Goal: Task Accomplishment & Management: Complete application form

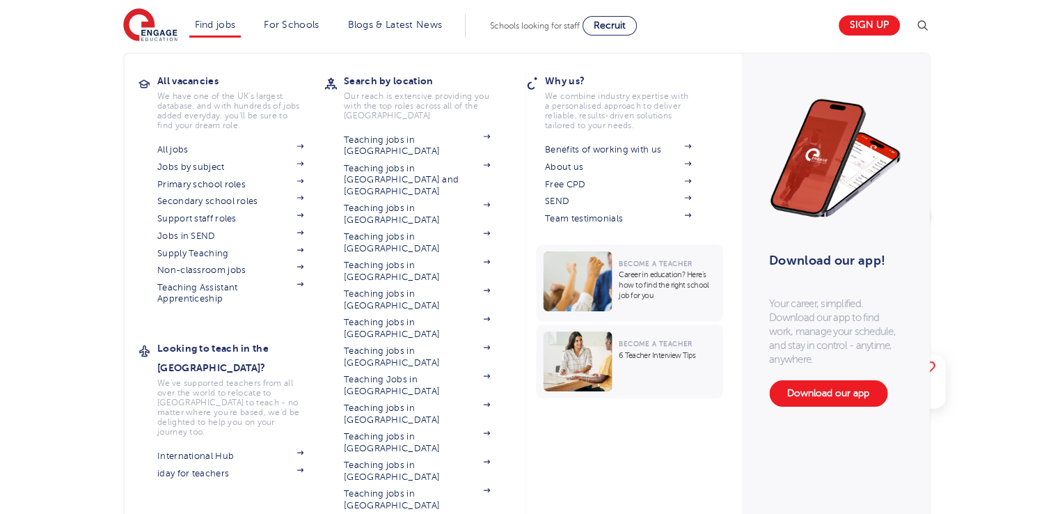
click at [229, 32] on li "Find jobs All vacancies We have one of the UK's largest database. and with hund…" at bounding box center [215, 26] width 52 height 24
click at [228, 184] on link "Primary school roles" at bounding box center [230, 184] width 146 height 11
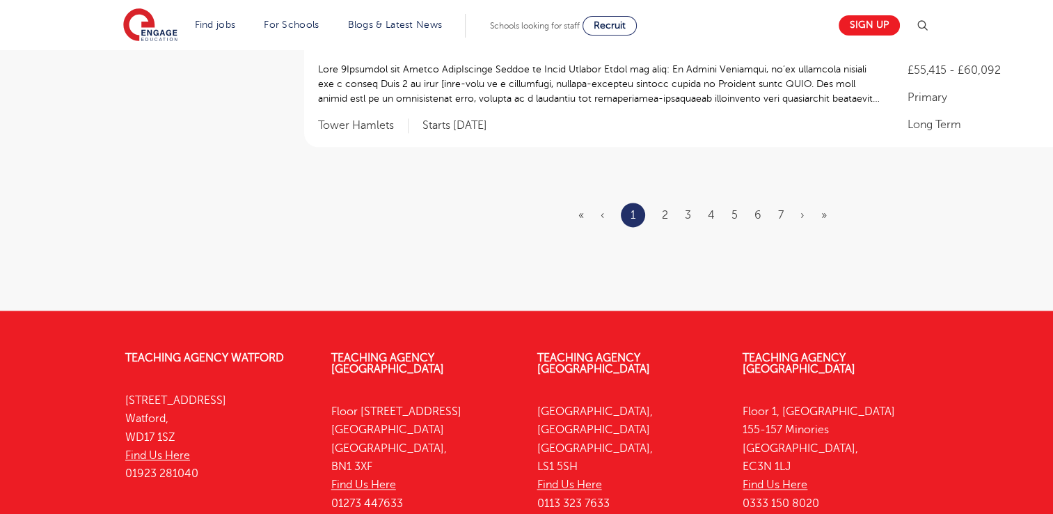
scroll to position [1834, 0]
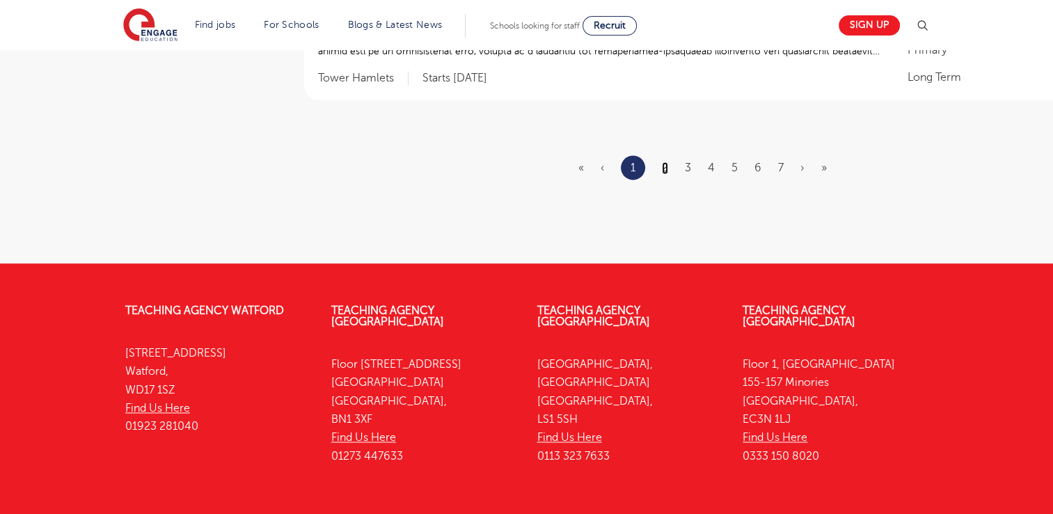
click at [666, 162] on link "2" at bounding box center [665, 168] width 6 height 13
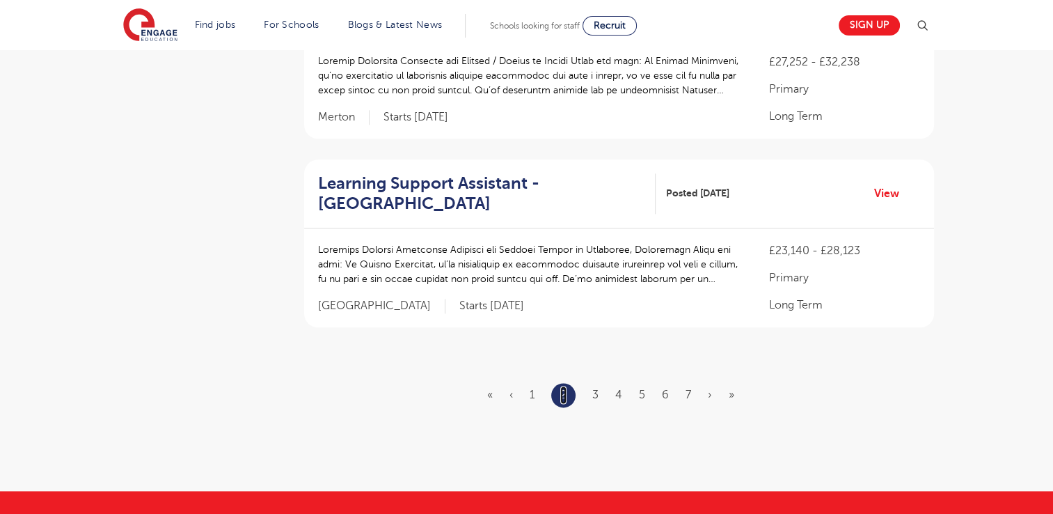
scroll to position [1644, 0]
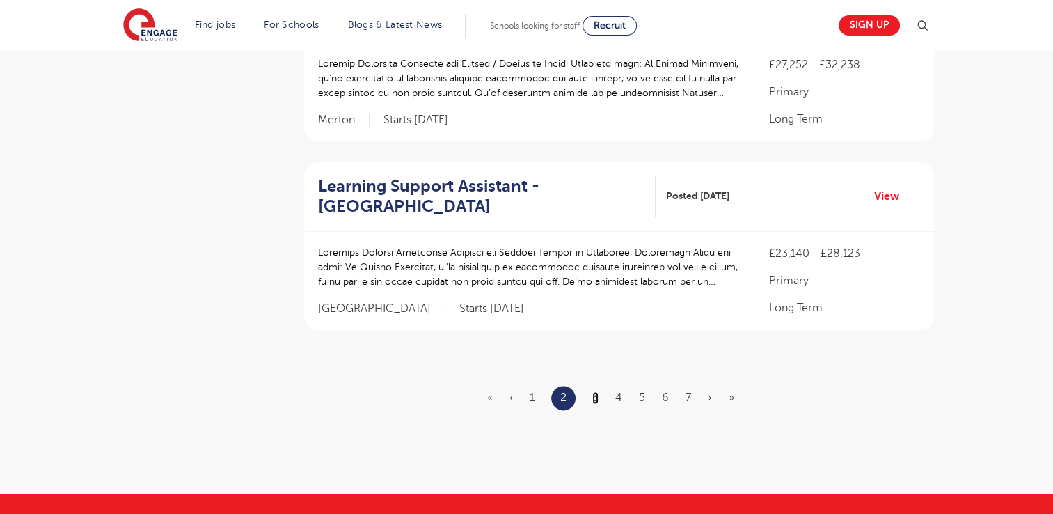
click at [593, 393] on link "3" at bounding box center [595, 397] width 6 height 13
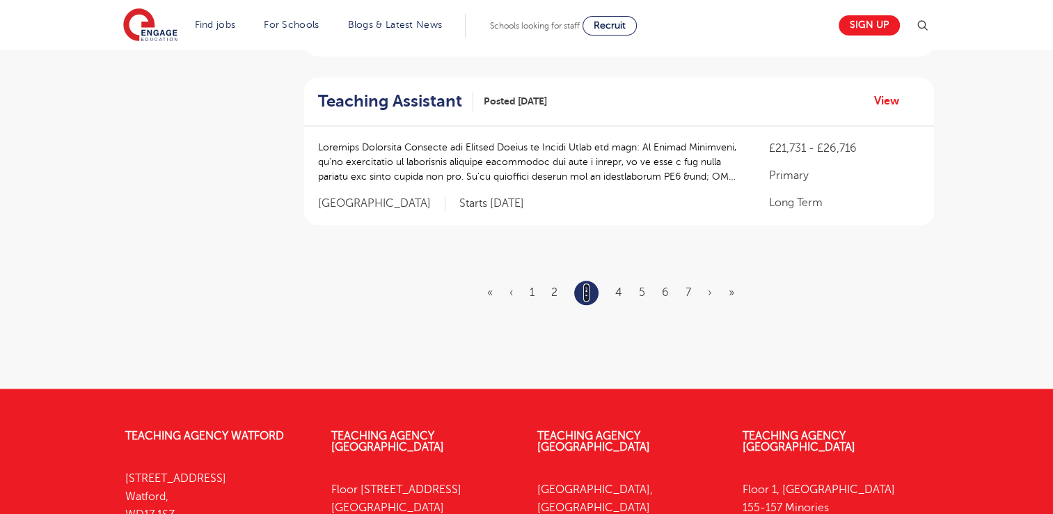
scroll to position [1654, 0]
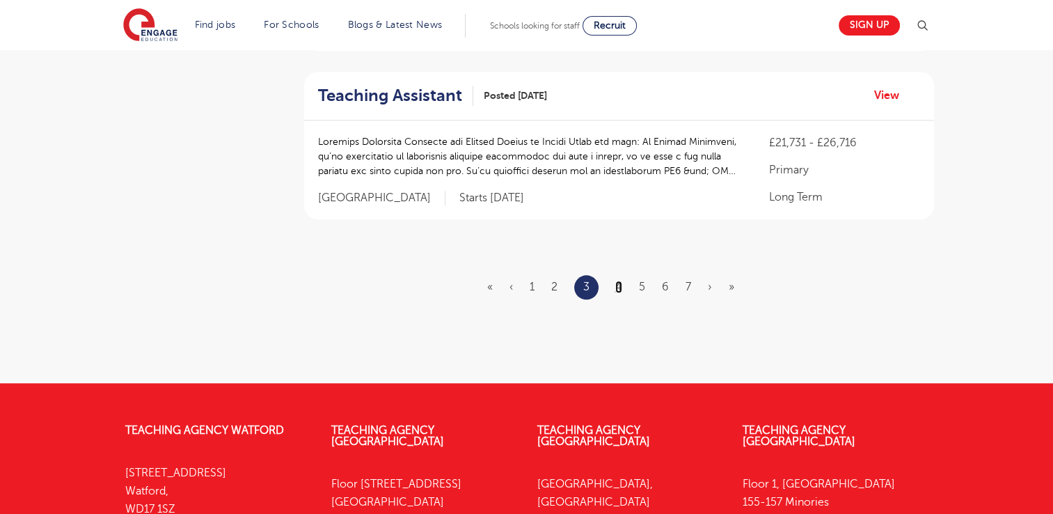
click at [621, 284] on link "4" at bounding box center [618, 287] width 7 height 13
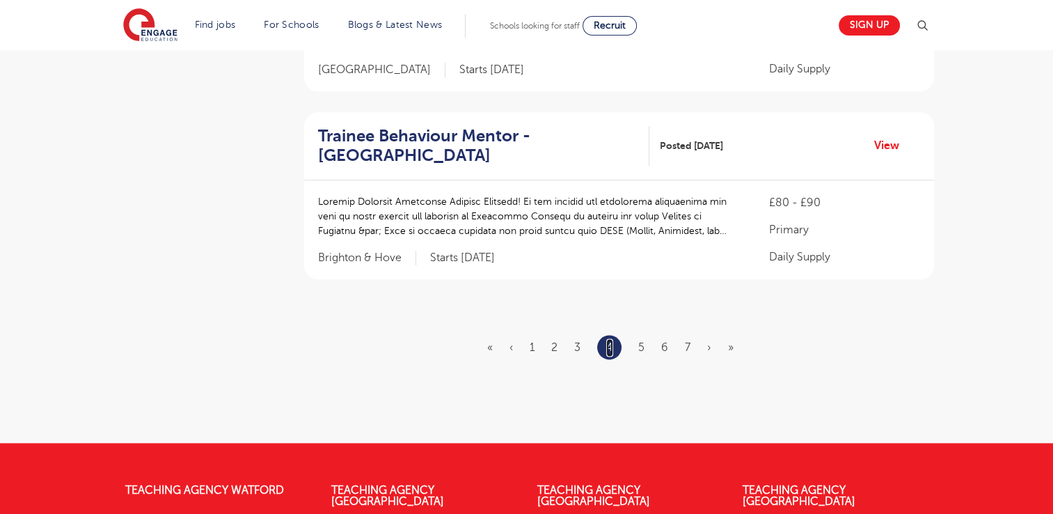
scroll to position [0, 0]
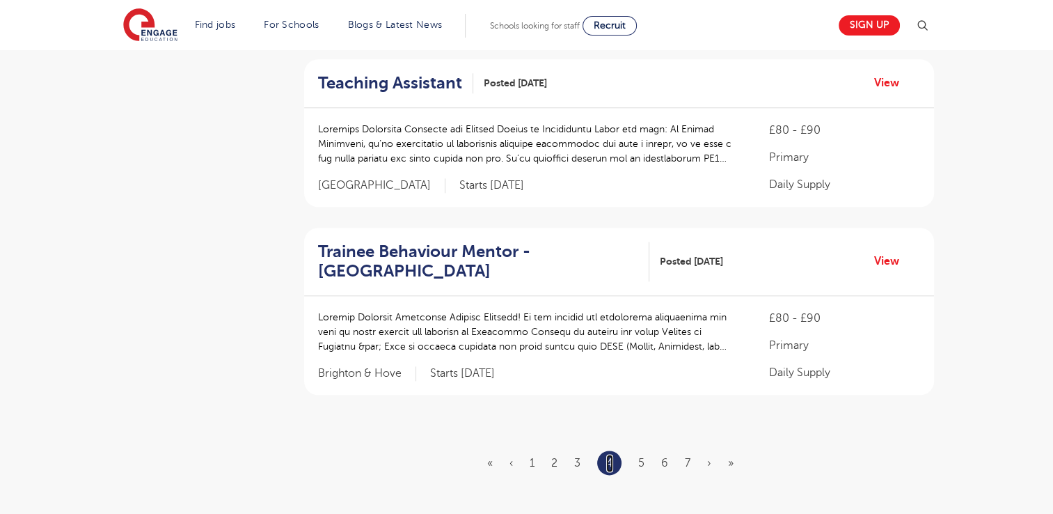
scroll to position [1536, 0]
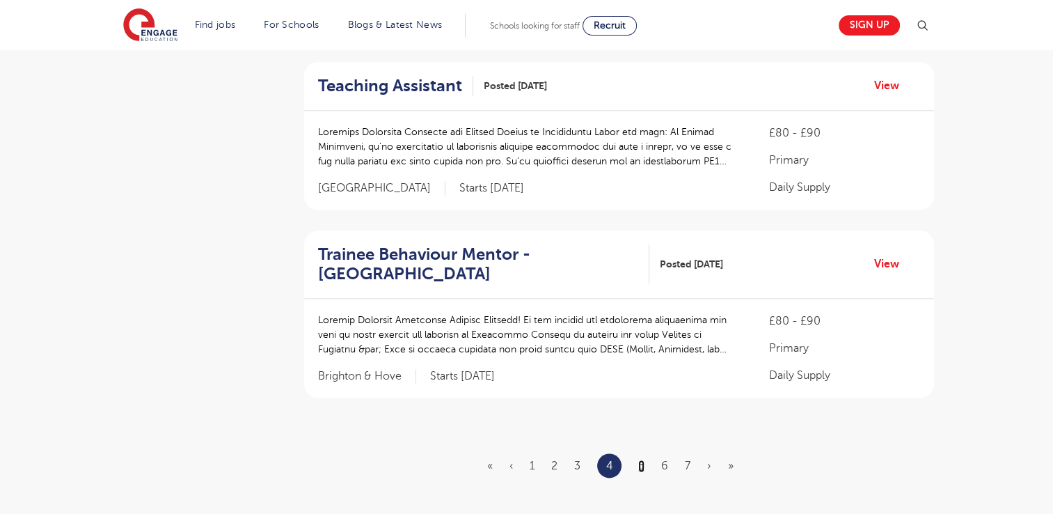
click at [639, 459] on link "5" at bounding box center [641, 465] width 6 height 13
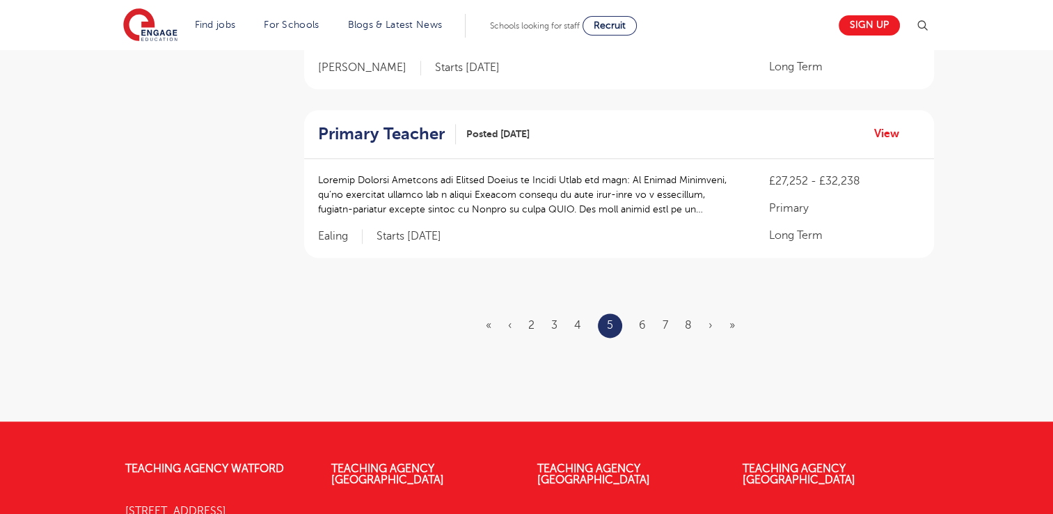
scroll to position [1763, 0]
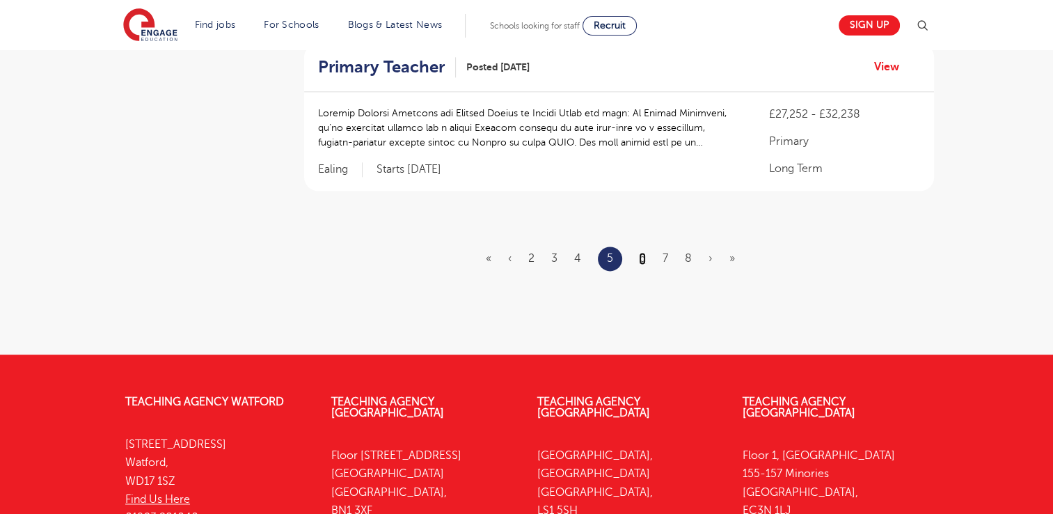
click at [644, 252] on link "6" at bounding box center [642, 258] width 7 height 13
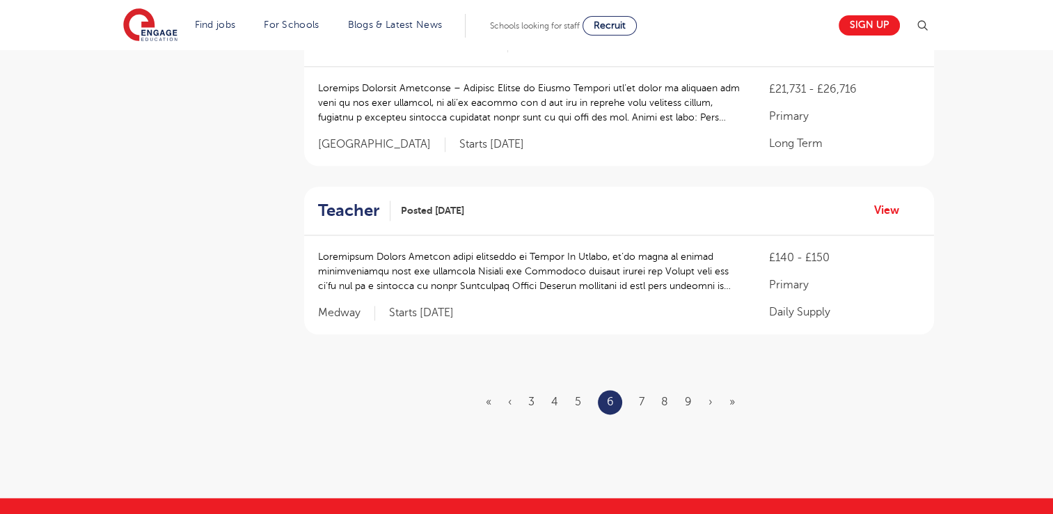
scroll to position [1634, 0]
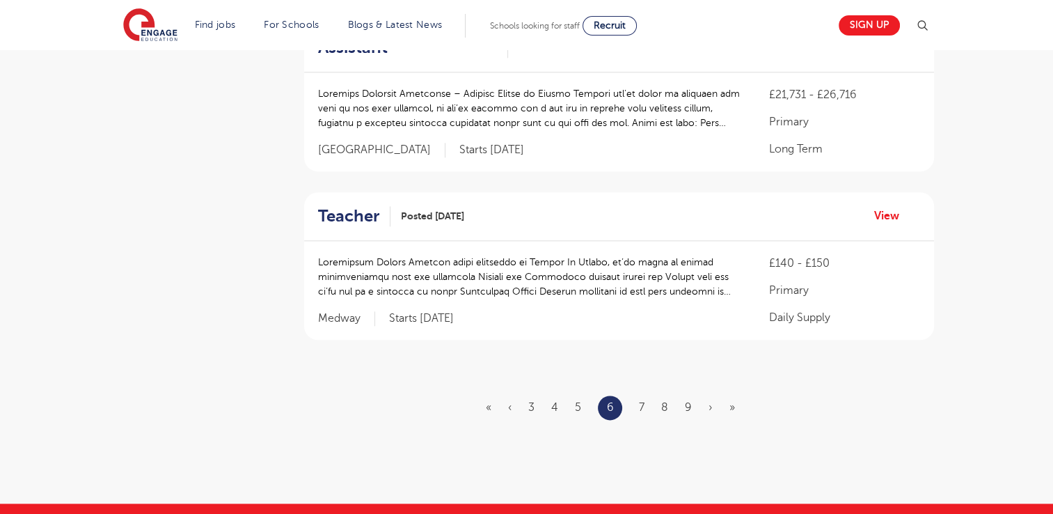
click at [643, 401] on link "7" at bounding box center [642, 407] width 6 height 13
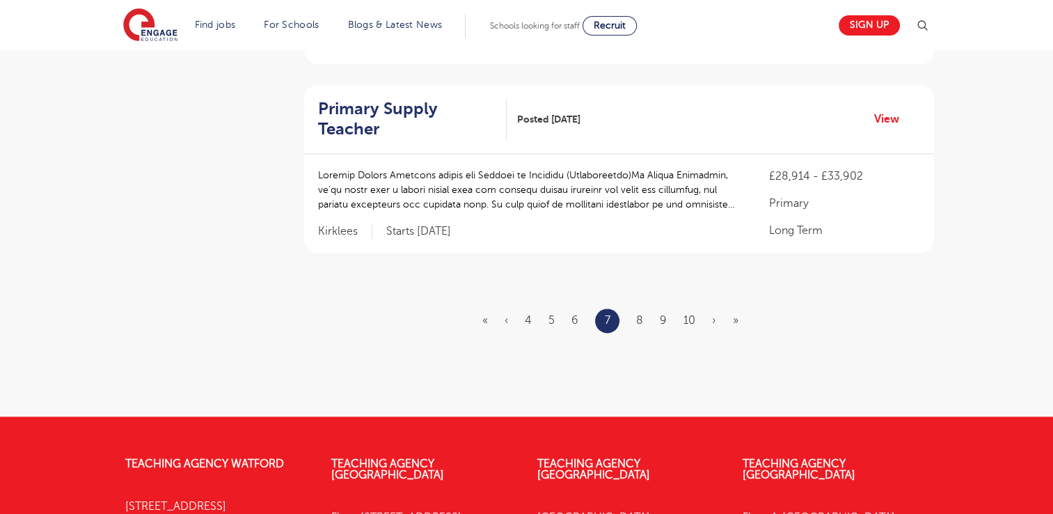
scroll to position [1752, 0]
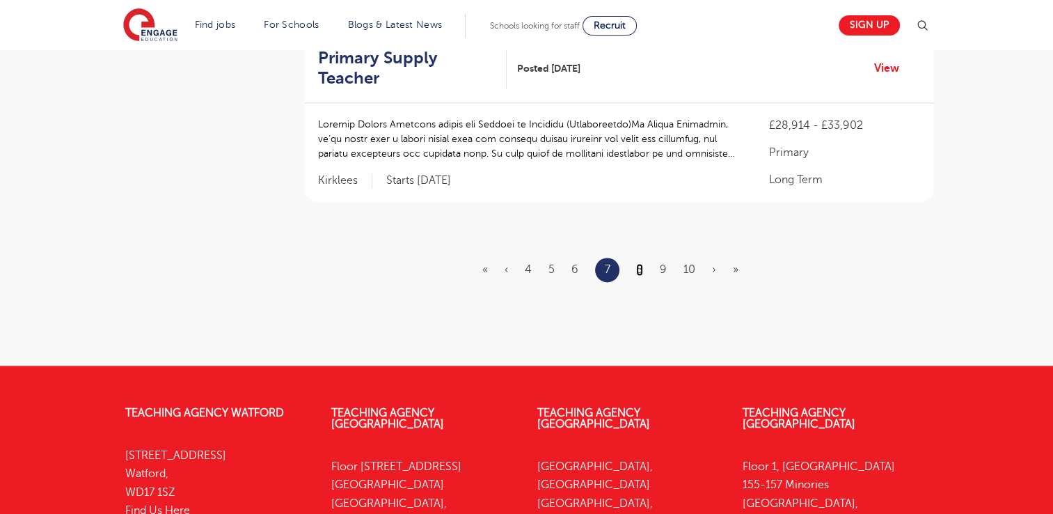
click at [638, 263] on link "8" at bounding box center [639, 269] width 7 height 13
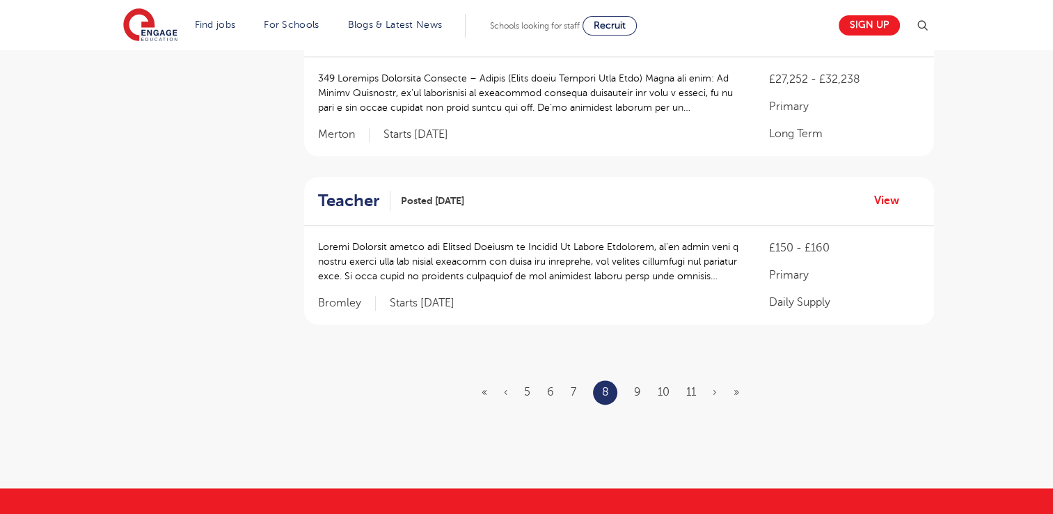
scroll to position [1621, 0]
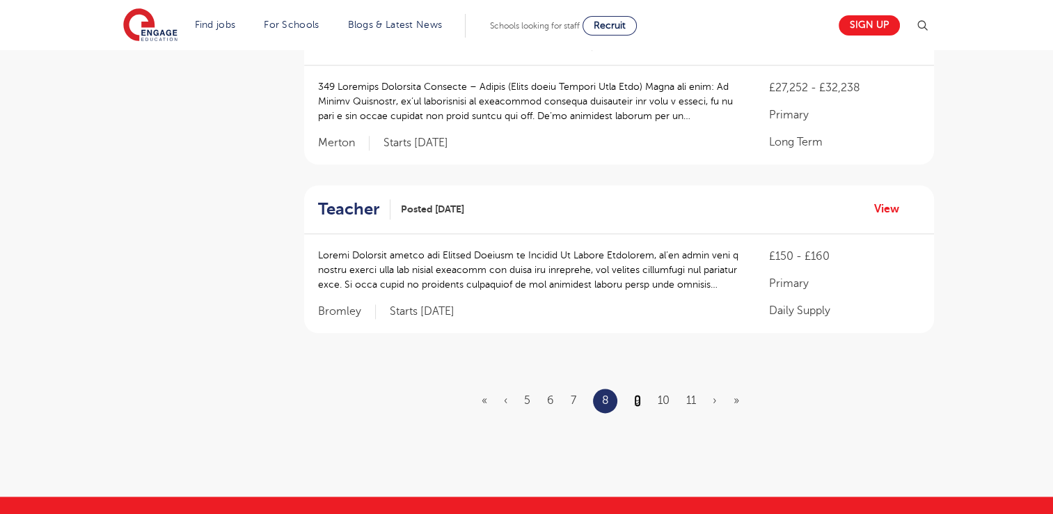
click at [638, 394] on link "9" at bounding box center [637, 400] width 7 height 13
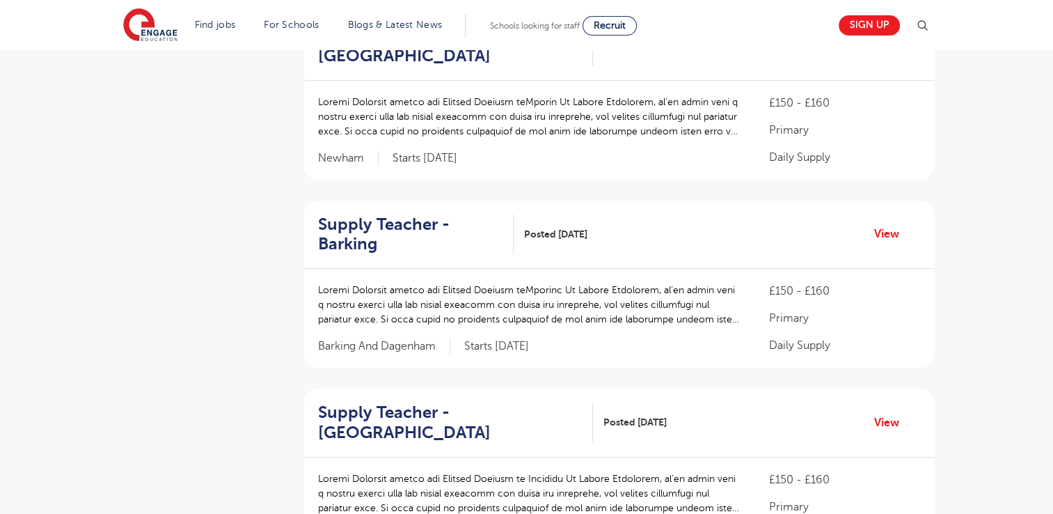
scroll to position [727, 0]
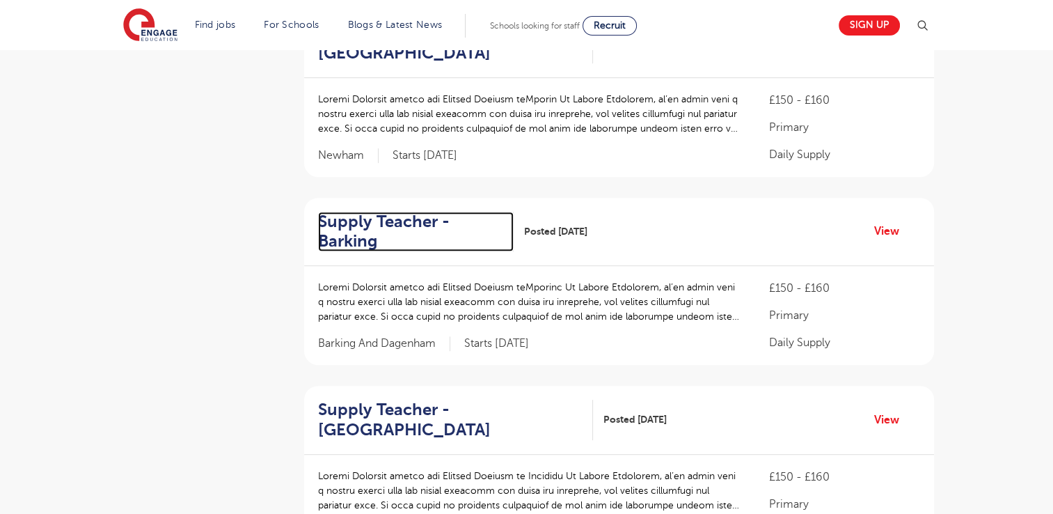
click at [365, 212] on h2 "Supply Teacher - Barking" at bounding box center [410, 232] width 184 height 40
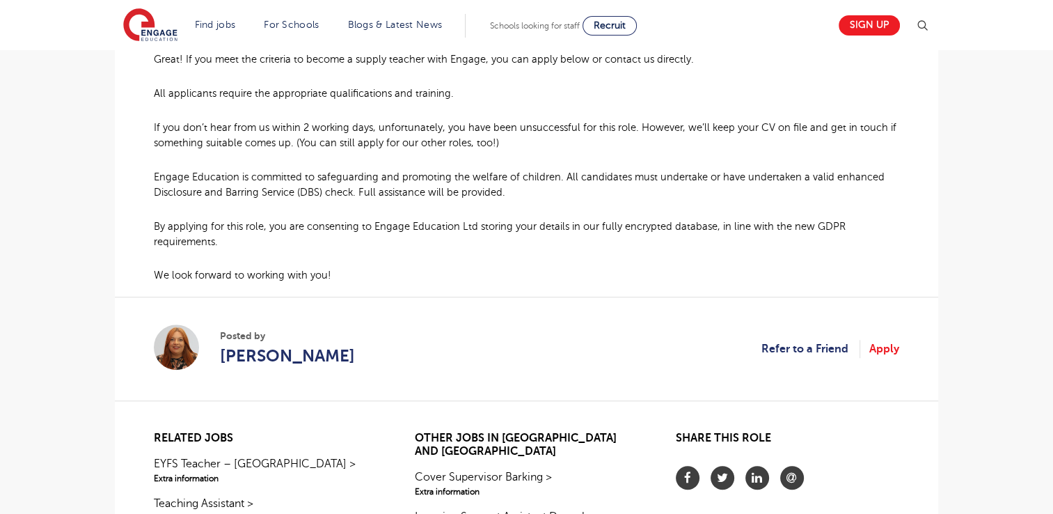
scroll to position [1119, 0]
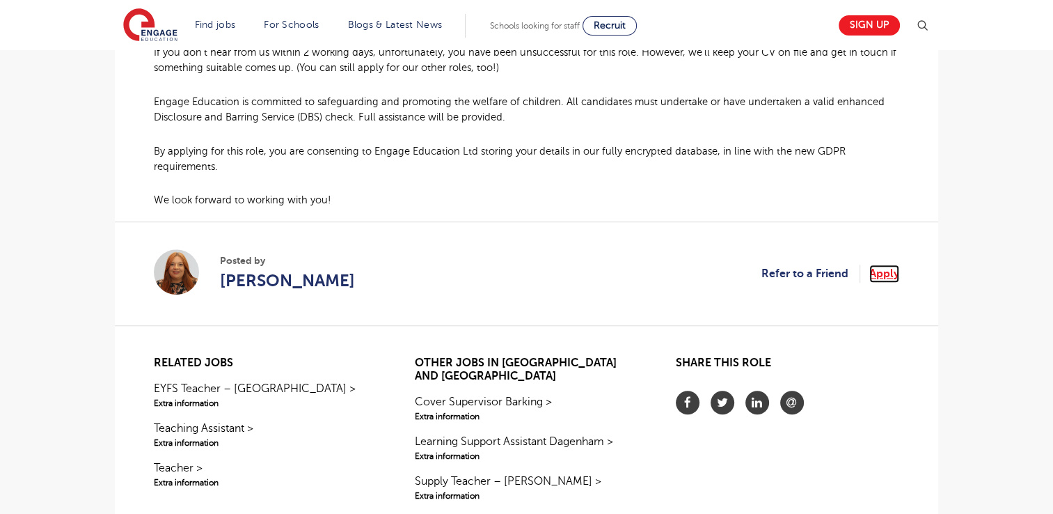
click at [880, 265] on link "Apply" at bounding box center [885, 274] width 30 height 18
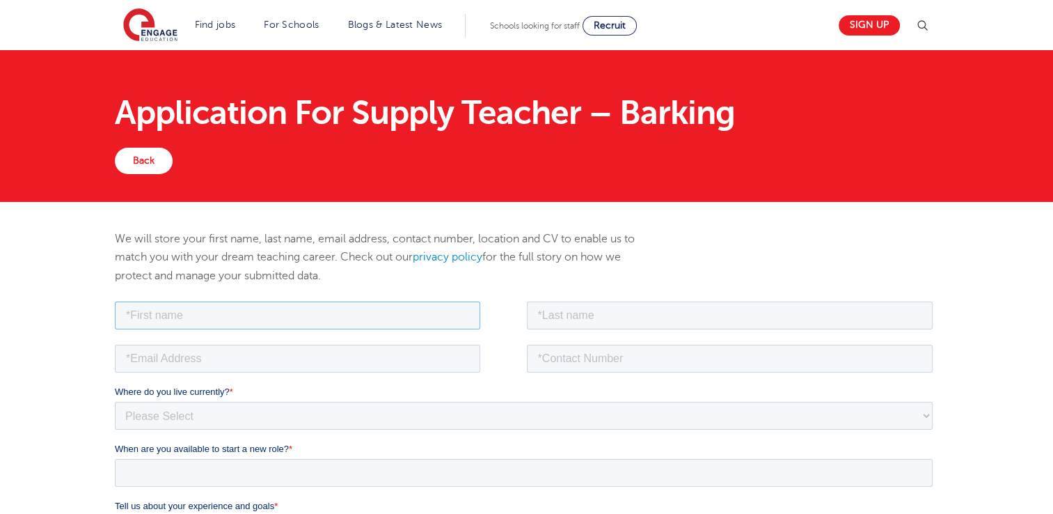
click at [338, 311] on input "text" at bounding box center [298, 315] width 366 height 28
type input "i"
type input "Iram"
type input "Ditta"
click at [167, 359] on input "email" at bounding box center [298, 358] width 366 height 28
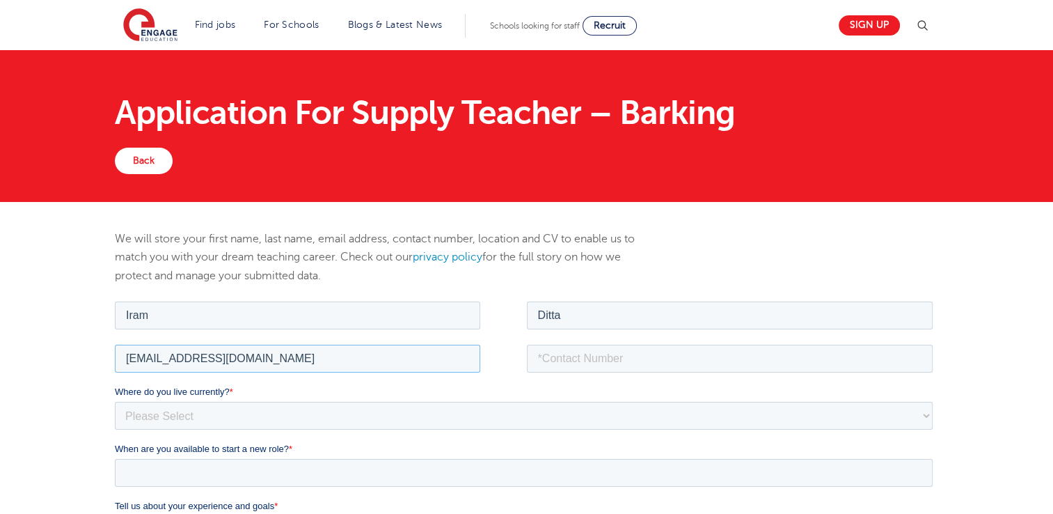
type input "iramditta26@outlook.com"
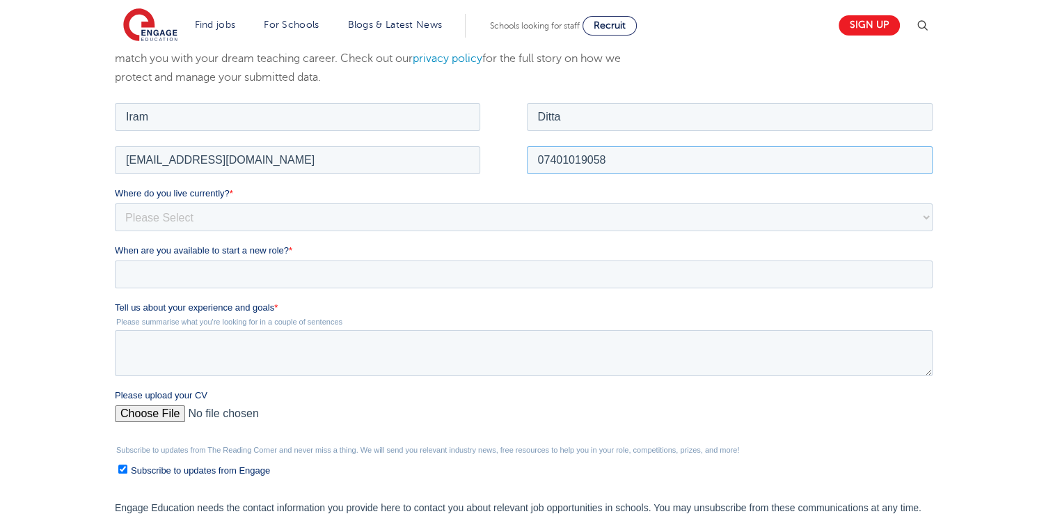
scroll to position [204, 0]
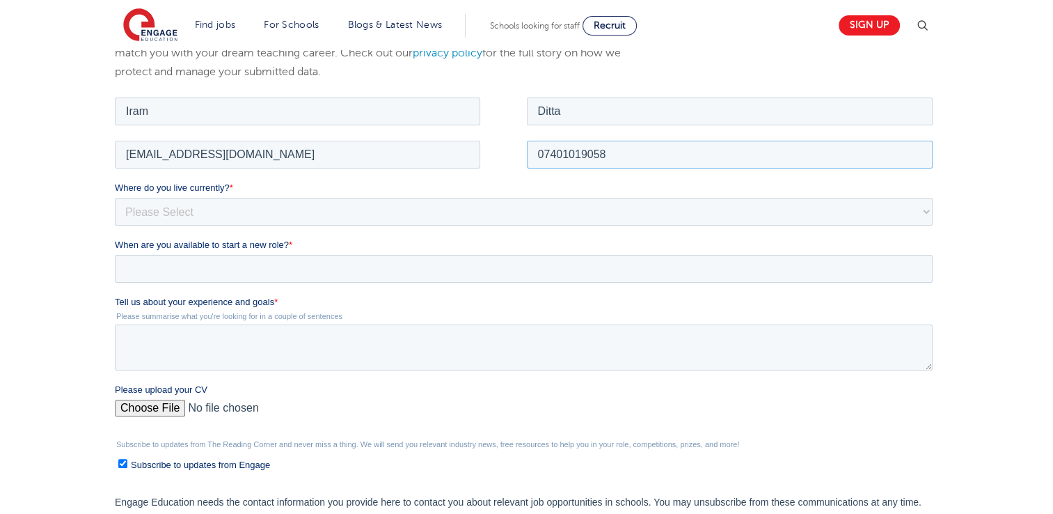
type input "07401019058"
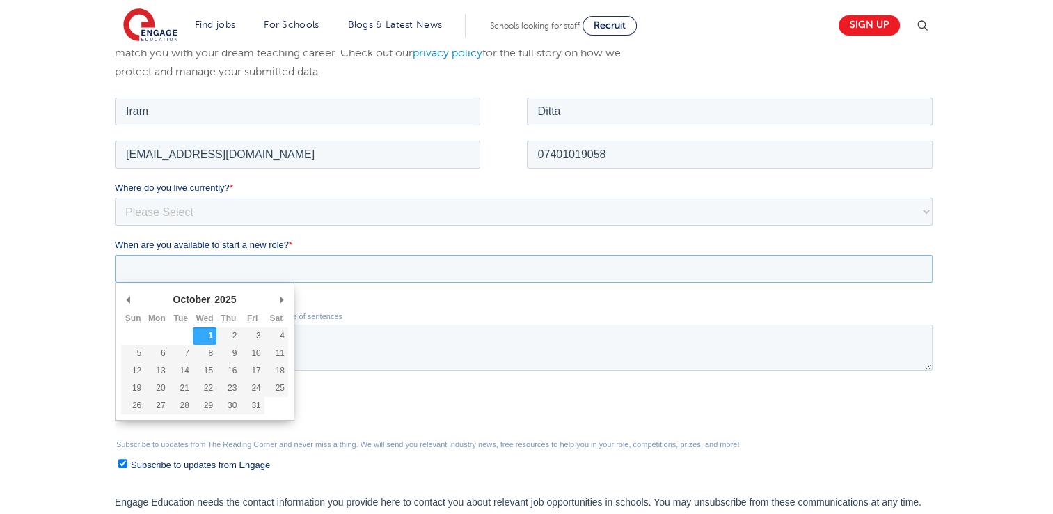
click at [238, 265] on input "When are you available to start a new role? *" at bounding box center [524, 268] width 818 height 28
type div "2025-11-03"
type input "2025/11/03"
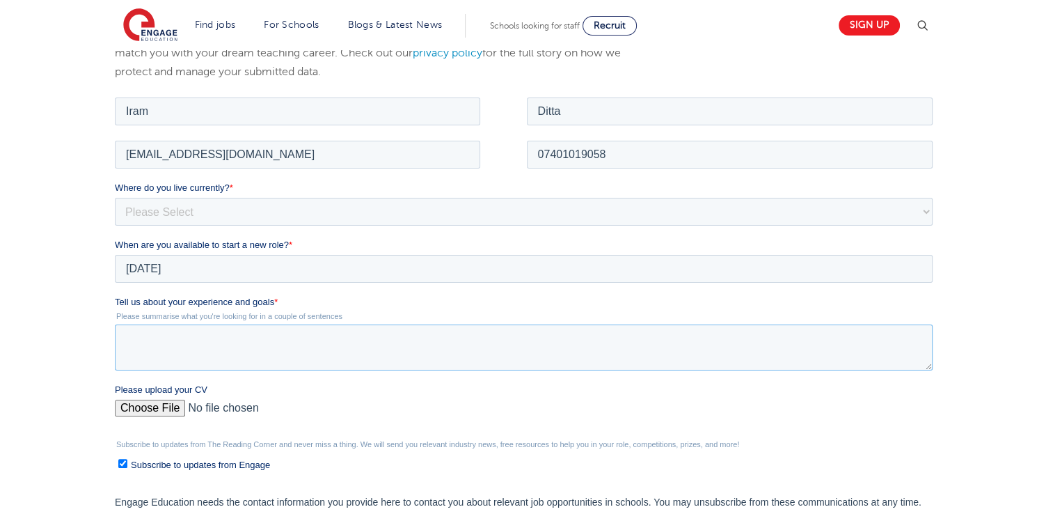
click at [166, 333] on textarea "Tell us about your experience and goals *" at bounding box center [524, 347] width 818 height 46
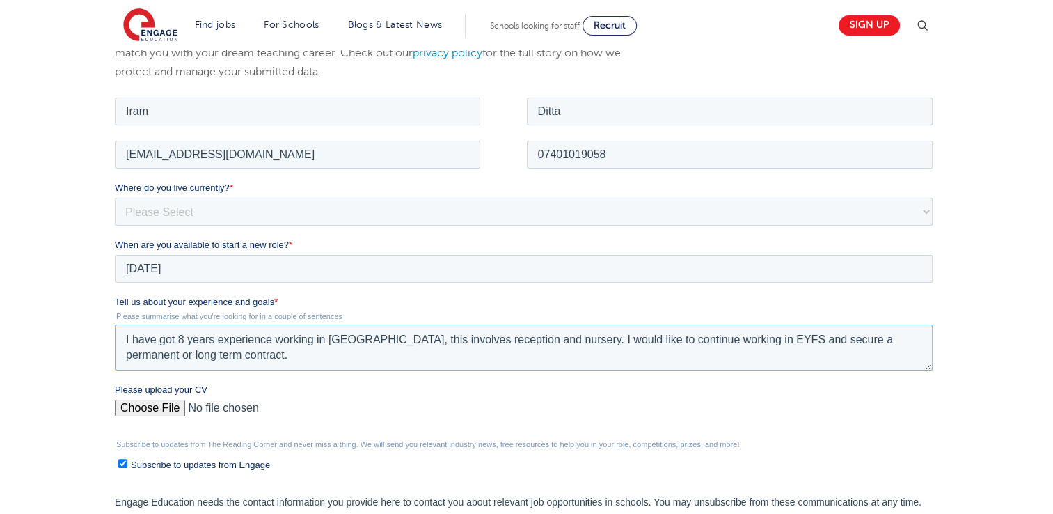
type textarea "I have got 8 years experience working in EYFS, this involves reception and nurs…"
click at [134, 409] on input "Please upload your CV" at bounding box center [524, 413] width 818 height 28
type input "C:\fakepath\New CV.docx"
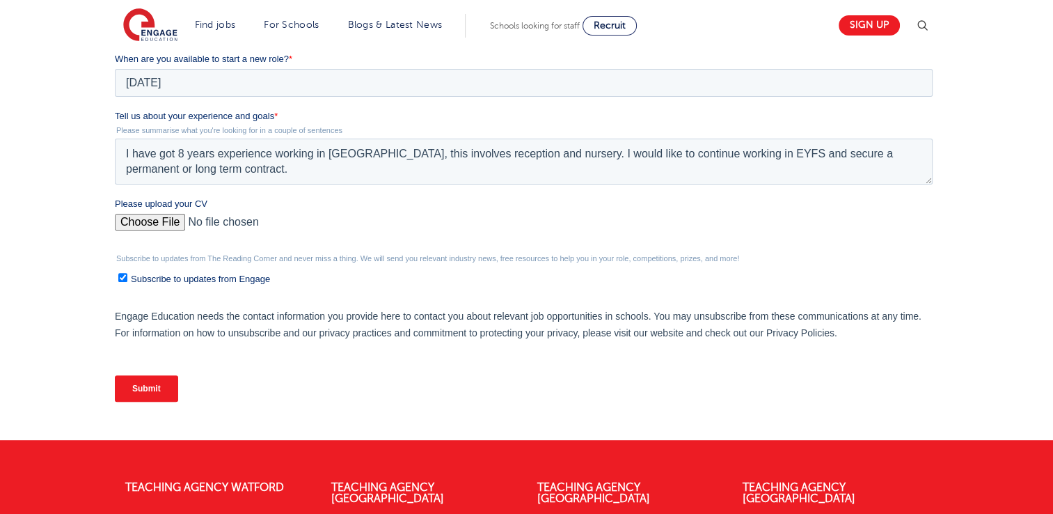
scroll to position [393, 0]
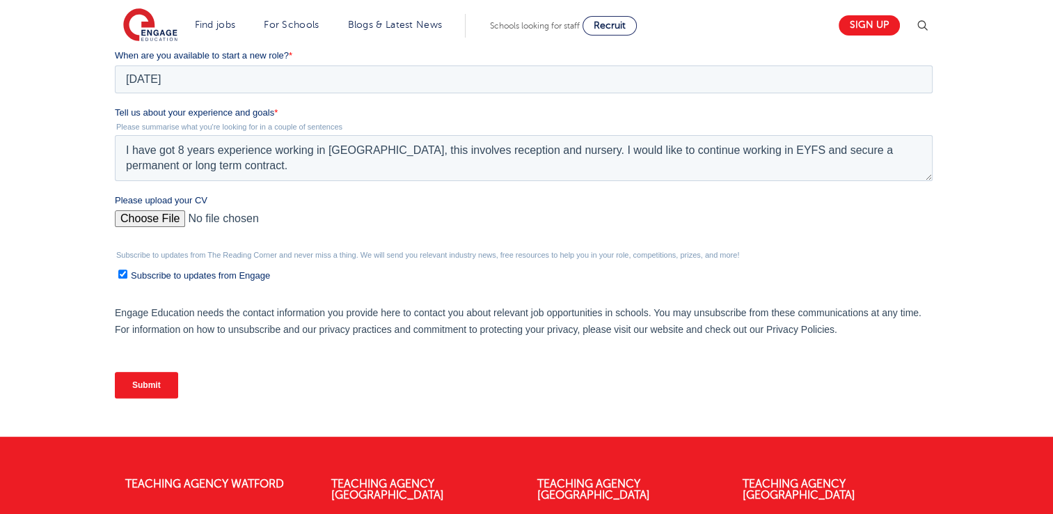
click at [156, 386] on input "Submit" at bounding box center [146, 385] width 63 height 26
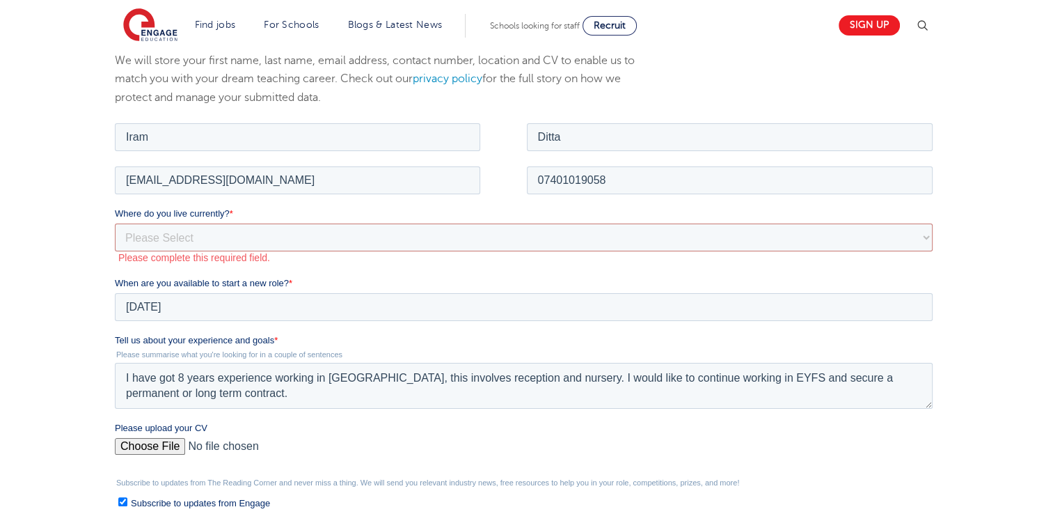
scroll to position [166, 0]
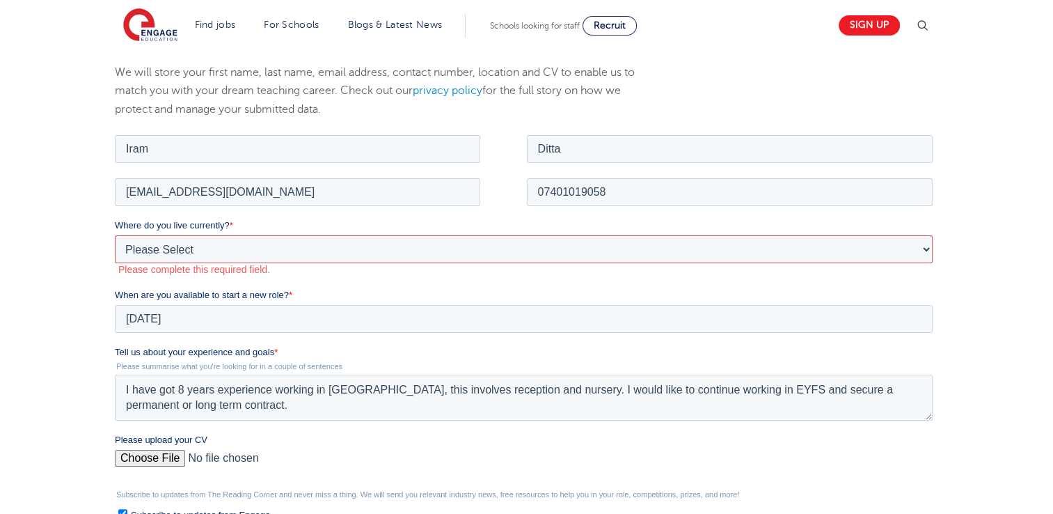
click at [302, 248] on select "Please Select UK Canada Ireland Australia New Zealand Europe USA South Africa J…" at bounding box center [524, 249] width 818 height 28
select select "UK"
click at [115, 235] on select "Please Select UK Canada Ireland Australia New Zealand Europe USA South Africa J…" at bounding box center [524, 249] width 818 height 28
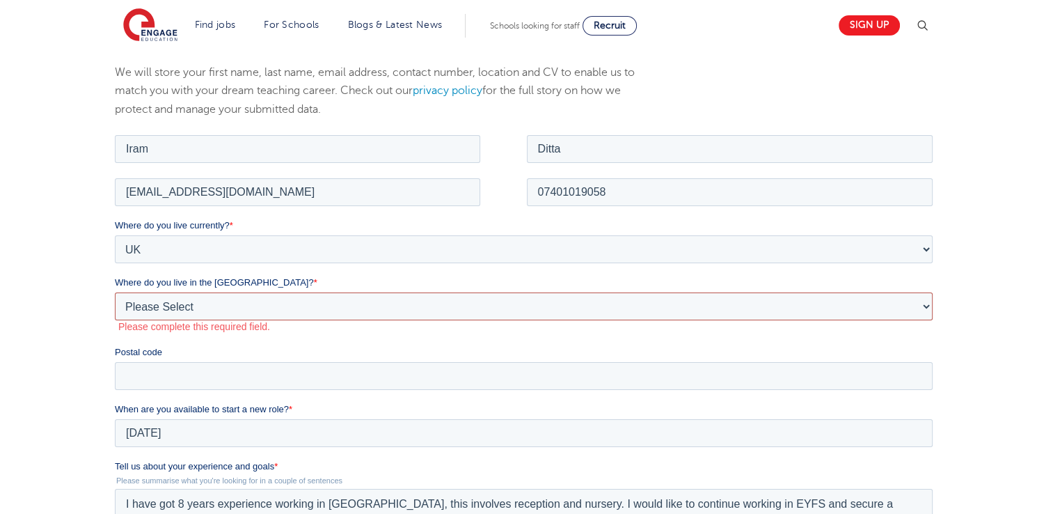
click at [288, 307] on select "Please Select Overseas Barnsley Bedfordshire Berkshire Bournemouth Bracknell Fo…" at bounding box center [524, 306] width 818 height 28
select select "London"
click at [115, 292] on select "Please Select Overseas Barnsley Bedfordshire Berkshire Bournemouth Bracknell Fo…" at bounding box center [524, 306] width 818 height 28
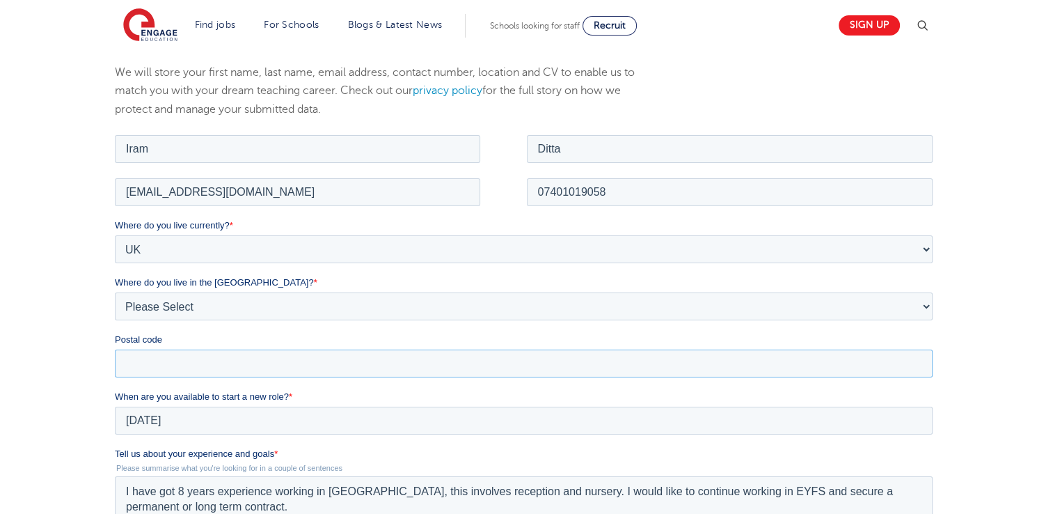
click at [198, 356] on input "Postal code" at bounding box center [524, 363] width 818 height 28
type input "IG11 9HT"
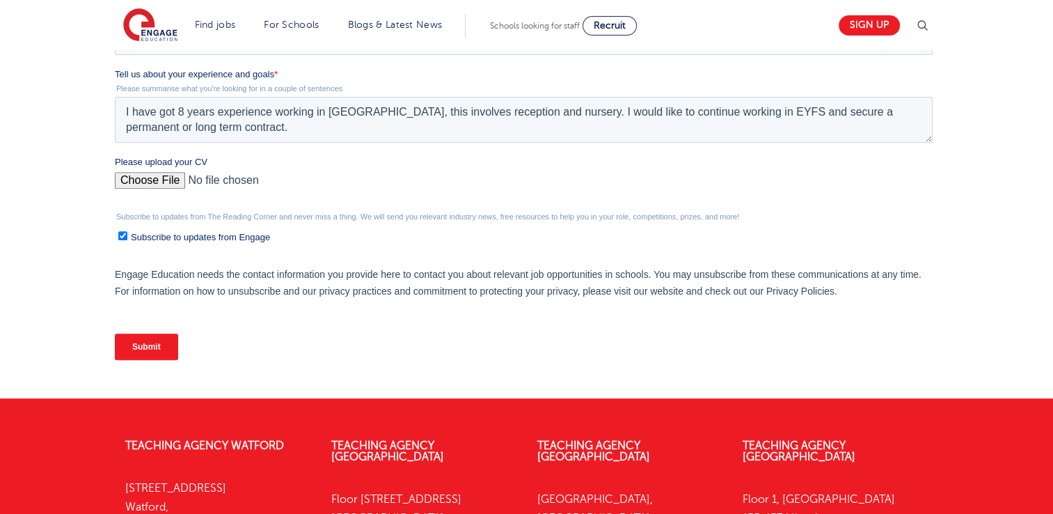
scroll to position [556, 0]
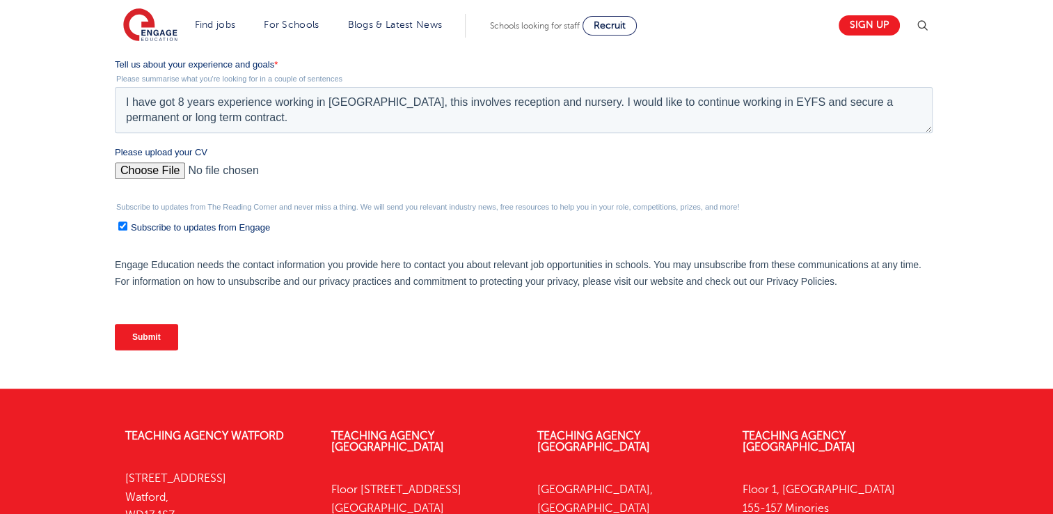
click at [136, 341] on input "Submit" at bounding box center [146, 337] width 63 height 26
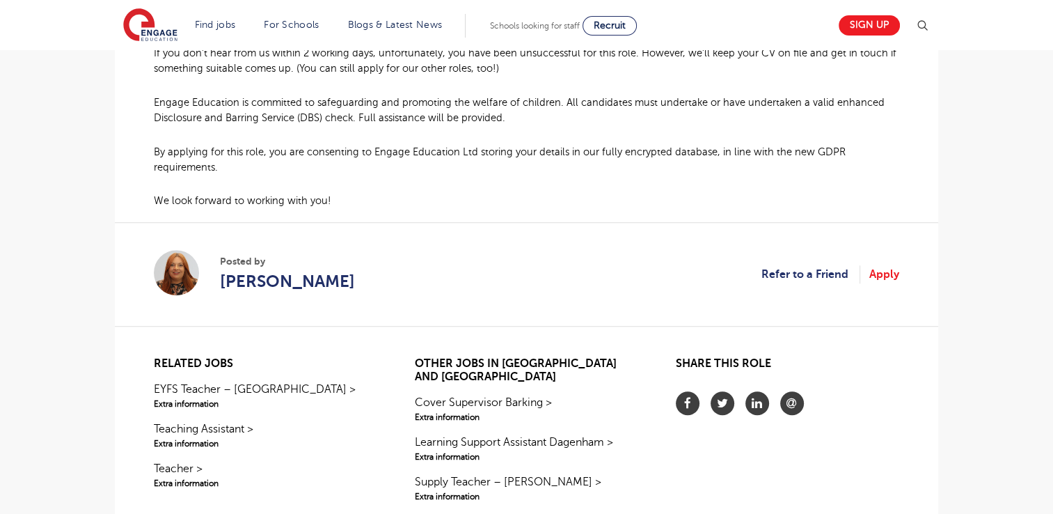
scroll to position [1156, 0]
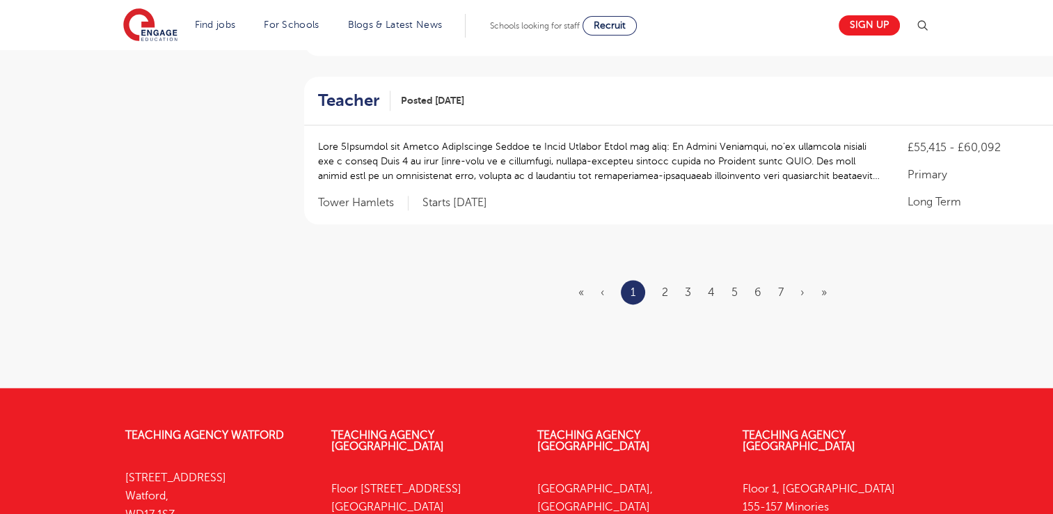
scroll to position [1745, 0]
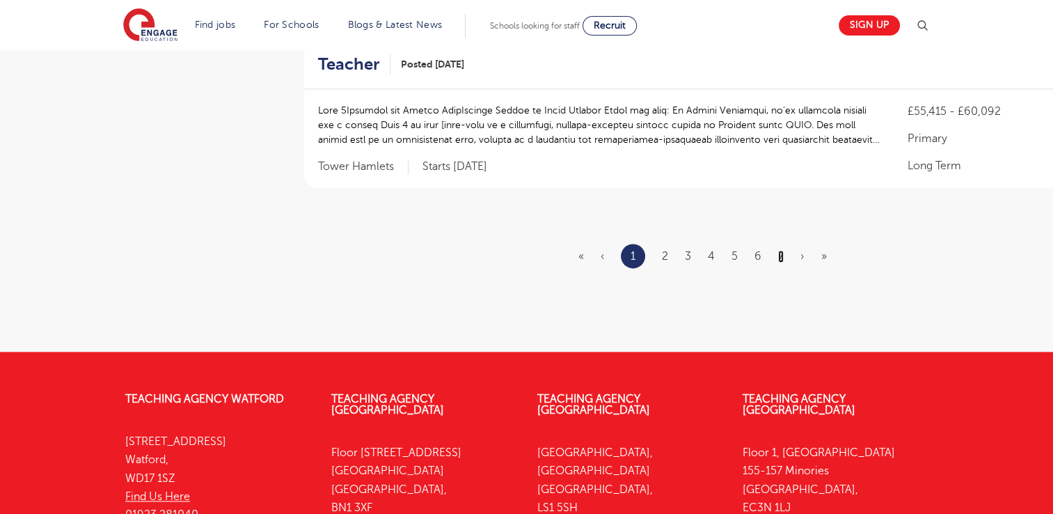
click at [783, 250] on link "7" at bounding box center [781, 256] width 6 height 13
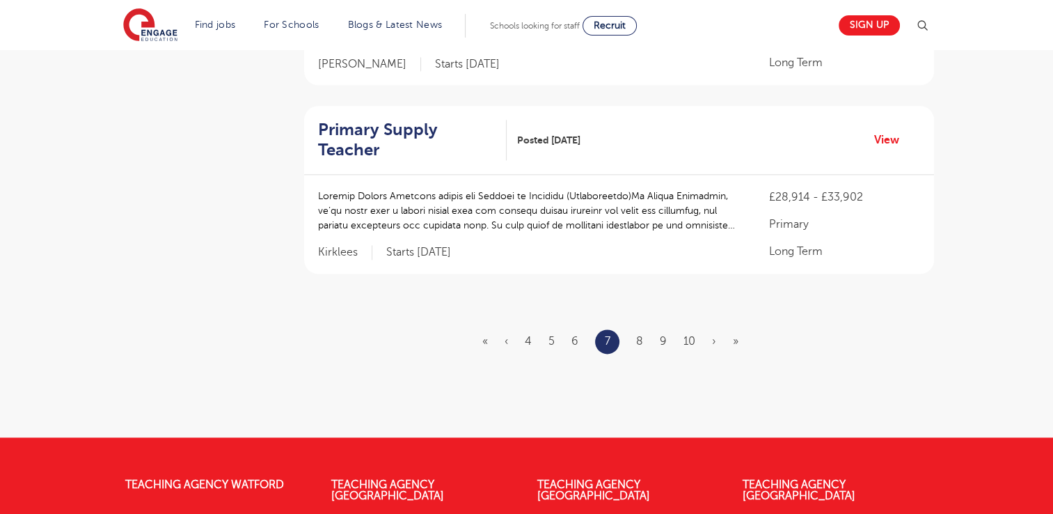
scroll to position [1792, 0]
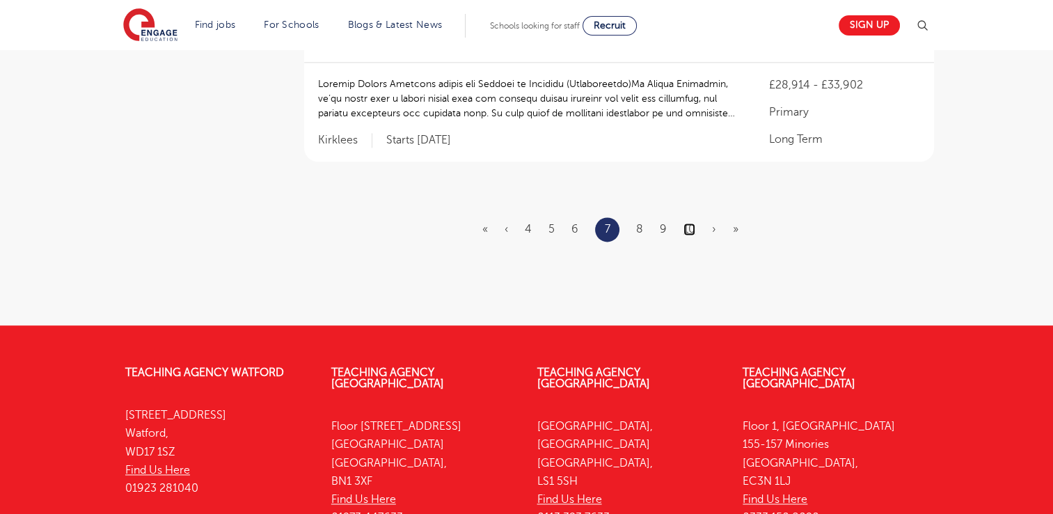
click at [686, 223] on link "10" at bounding box center [690, 229] width 12 height 13
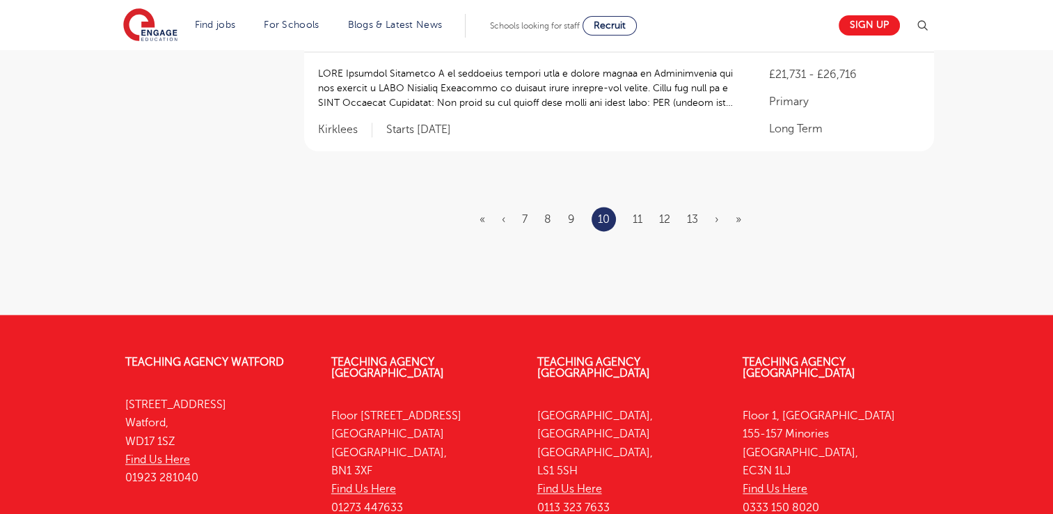
scroll to position [1844, 0]
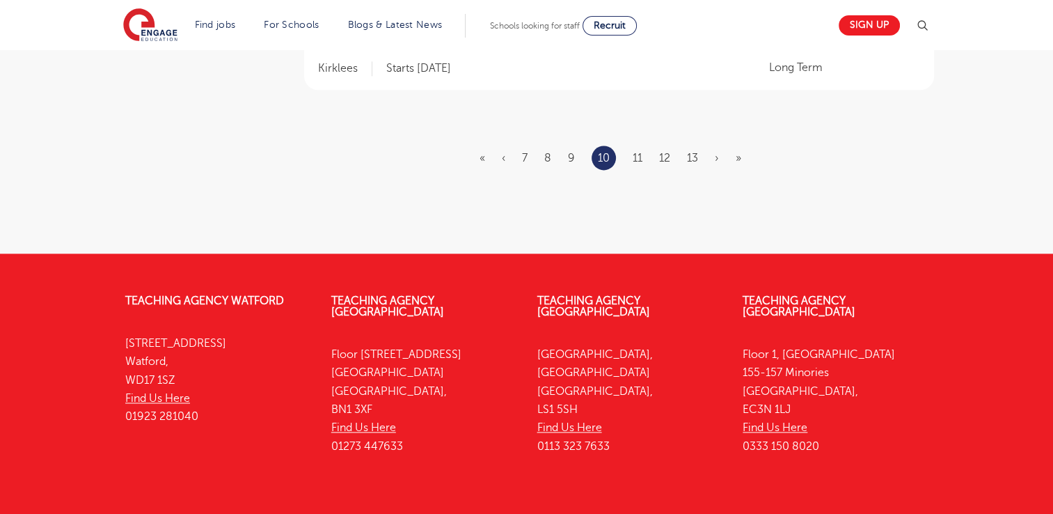
click at [643, 146] on ul "« ‹ 7 8 9 10 11 12 13 › »" at bounding box center [619, 158] width 278 height 24
click at [641, 152] on link "11" at bounding box center [638, 158] width 10 height 13
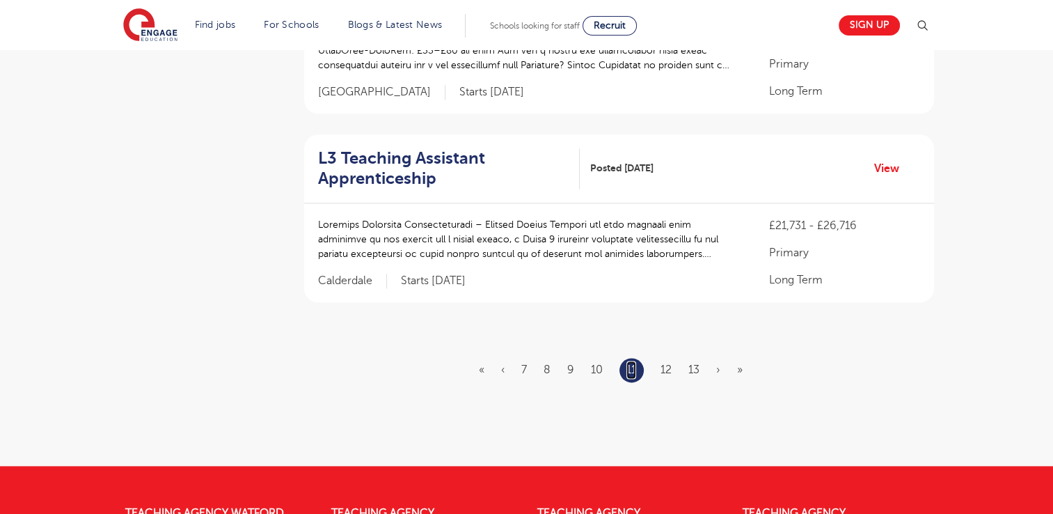
scroll to position [1681, 0]
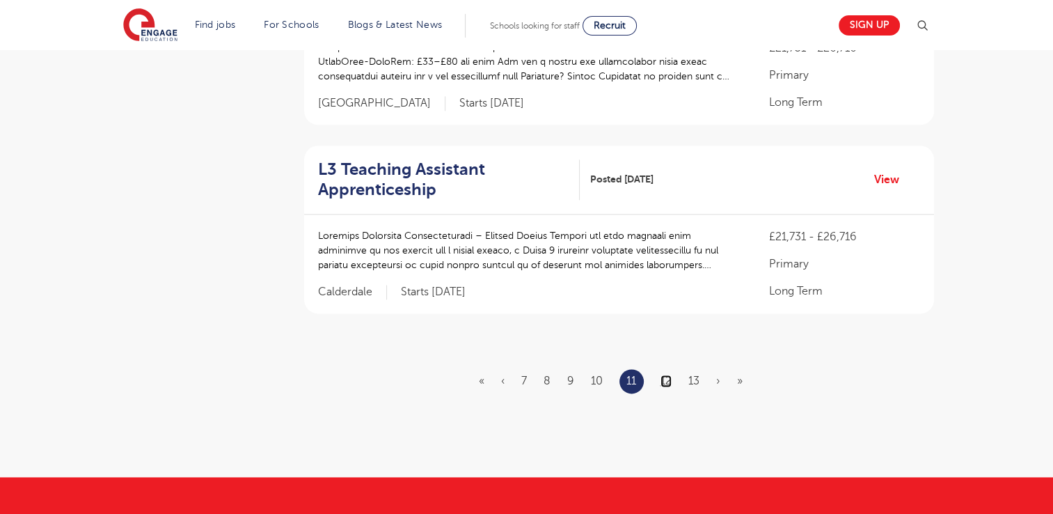
click at [670, 375] on link "12" at bounding box center [666, 381] width 11 height 13
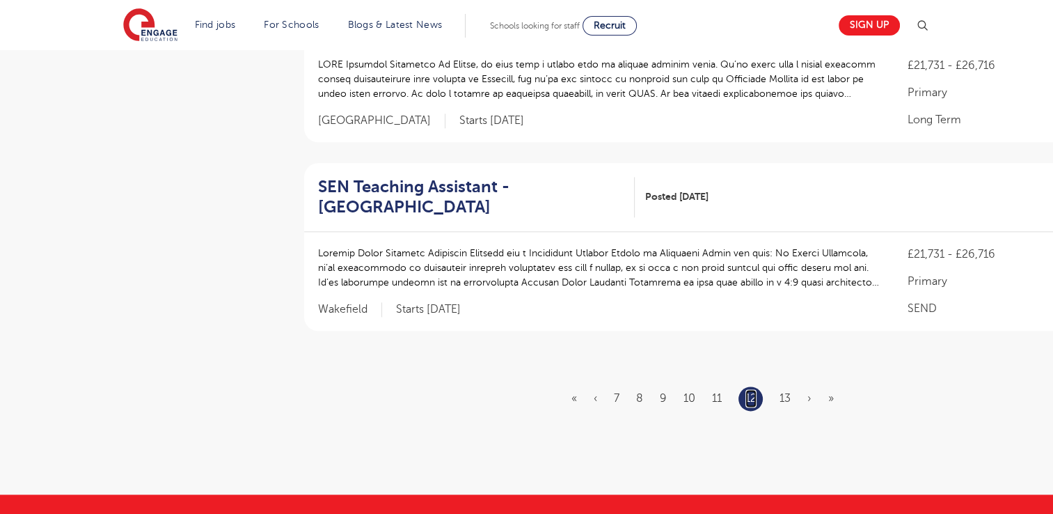
scroll to position [1632, 0]
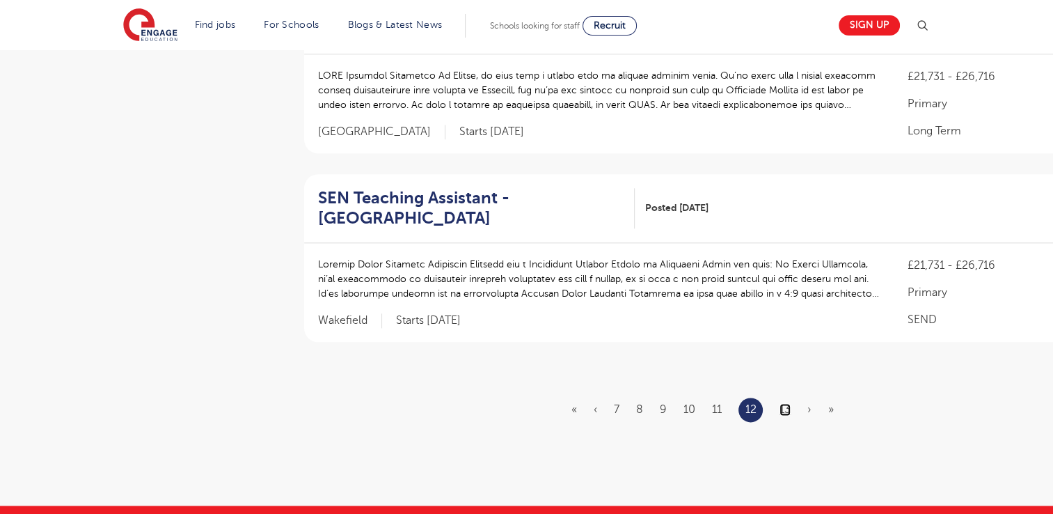
click at [791, 403] on link "13" at bounding box center [785, 409] width 11 height 13
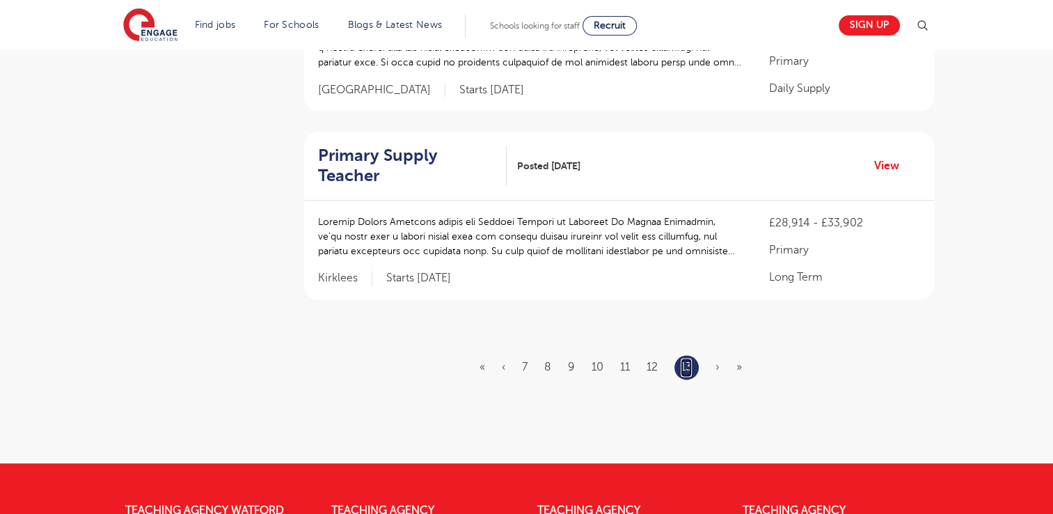
scroll to position [1748, 0]
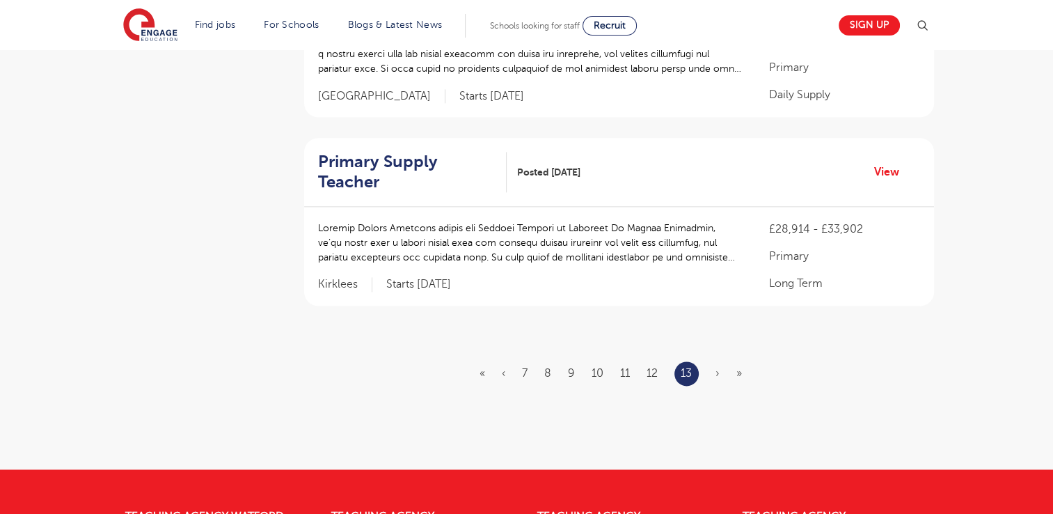
click at [721, 361] on ul "« ‹ 7 8 9 10 11 12 13 › »" at bounding box center [619, 373] width 279 height 24
click at [568, 367] on link "9" at bounding box center [571, 373] width 7 height 13
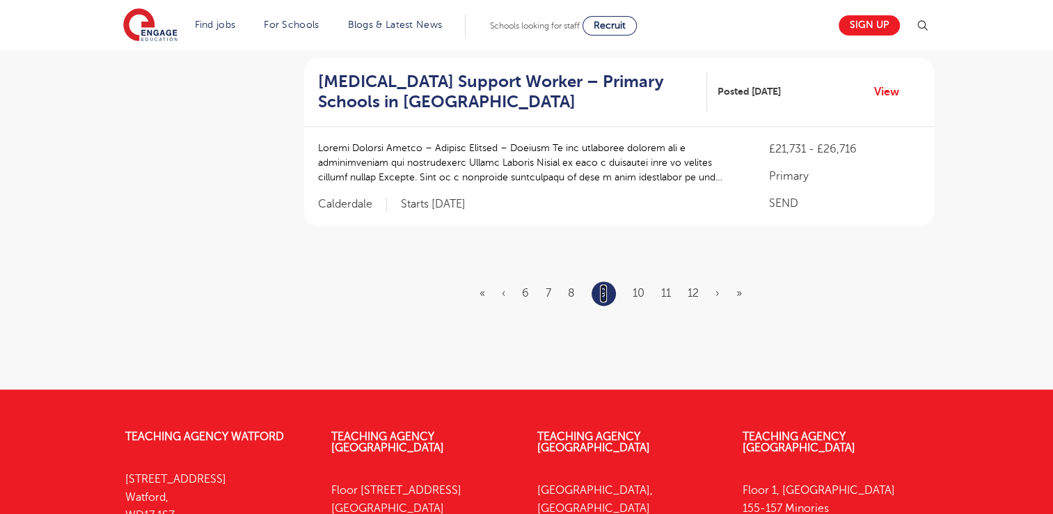
scroll to position [0, 0]
